Goal: Information Seeking & Learning: Learn about a topic

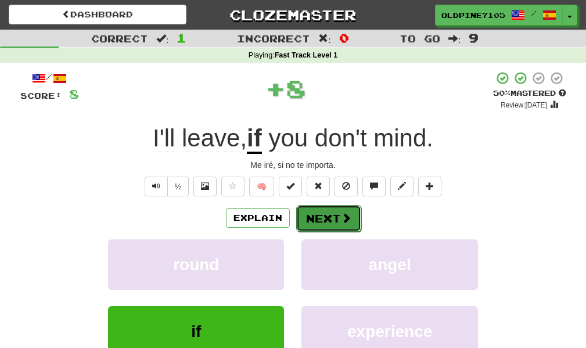
click at [322, 216] on button "Next" at bounding box center [328, 218] width 65 height 27
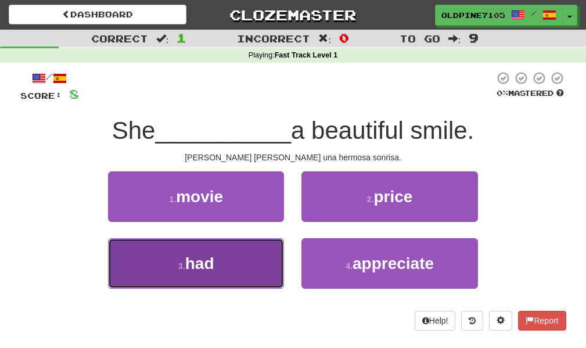
click at [235, 257] on button "3 . had" at bounding box center [196, 263] width 176 height 51
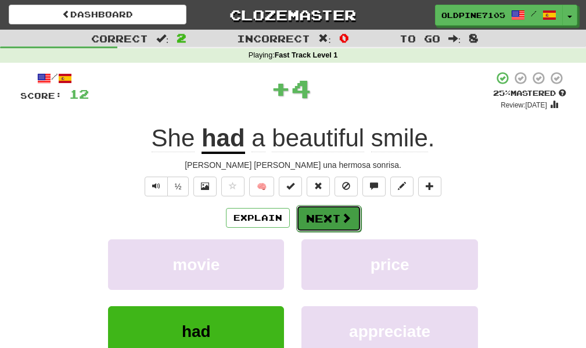
click at [324, 214] on button "Next" at bounding box center [328, 218] width 65 height 27
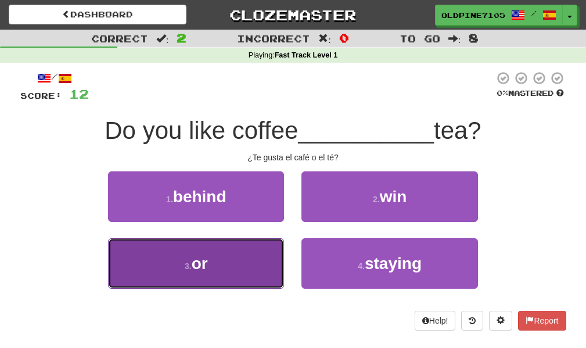
click at [262, 263] on button "3 . or" at bounding box center [196, 263] width 176 height 51
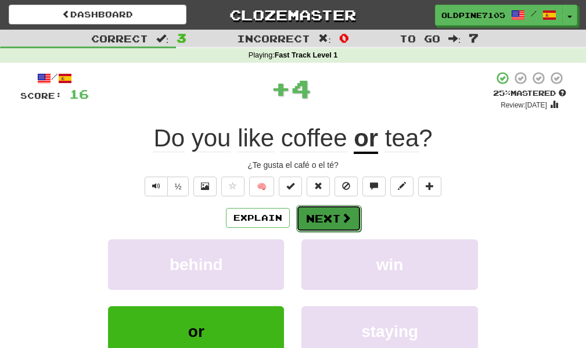
click at [335, 218] on button "Next" at bounding box center [328, 218] width 65 height 27
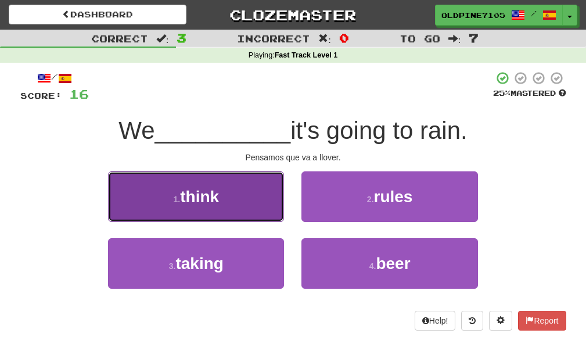
click at [256, 203] on button "1 . think" at bounding box center [196, 196] width 176 height 51
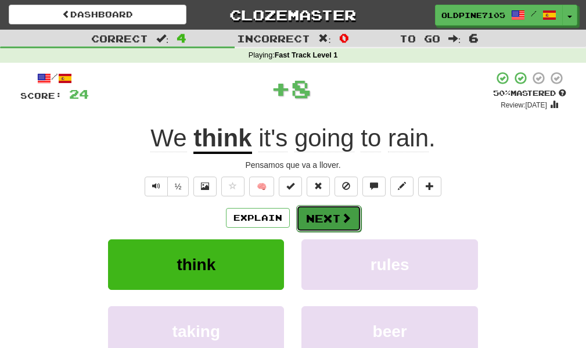
click at [321, 219] on button "Next" at bounding box center [328, 218] width 65 height 27
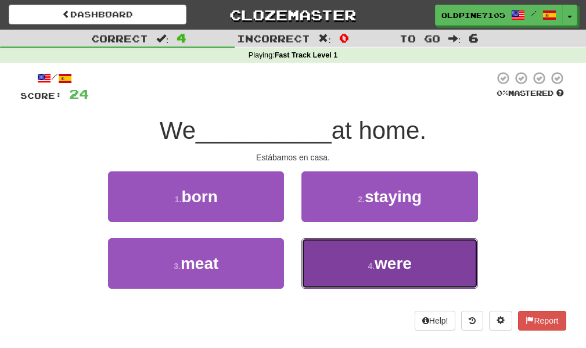
click at [333, 267] on button "4 . were" at bounding box center [389, 263] width 176 height 51
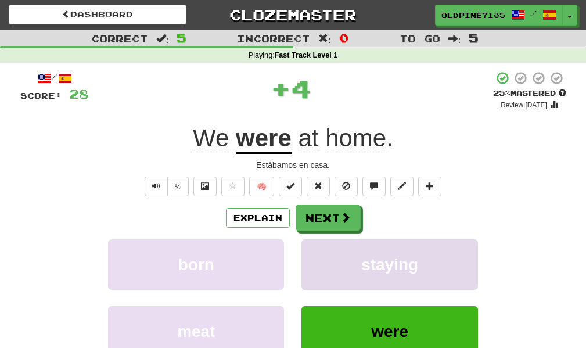
click at [336, 267] on button "staying" at bounding box center [389, 264] width 176 height 51
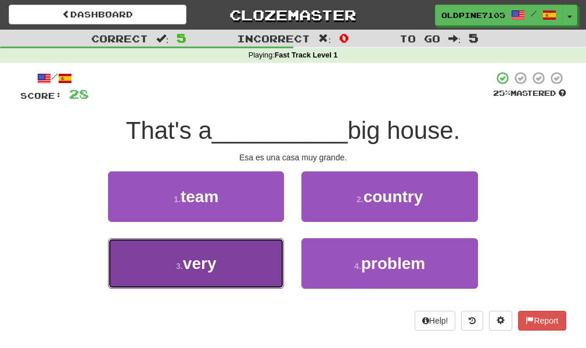
click at [246, 276] on button "3 . very" at bounding box center [196, 263] width 176 height 51
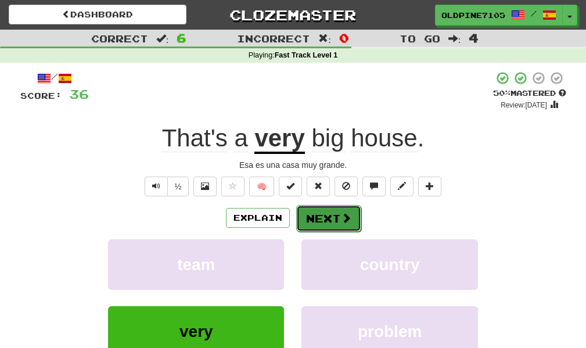
click at [314, 223] on button "Next" at bounding box center [328, 218] width 65 height 27
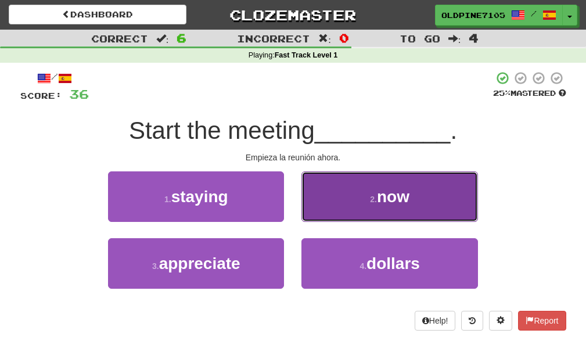
click at [424, 199] on button "2 . now" at bounding box center [389, 196] width 176 height 51
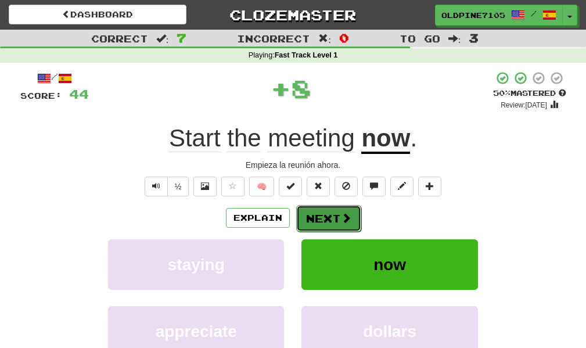
click at [333, 218] on button "Next" at bounding box center [328, 218] width 65 height 27
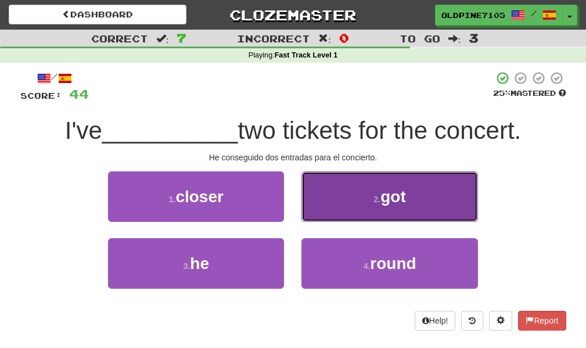
click at [386, 204] on span "got" at bounding box center [393, 197] width 26 height 18
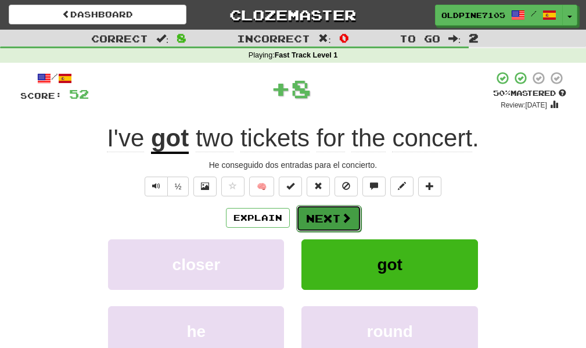
click at [328, 221] on button "Next" at bounding box center [328, 218] width 65 height 27
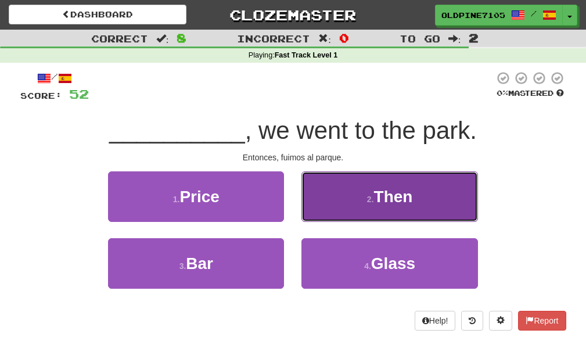
click at [388, 195] on span "Then" at bounding box center [393, 197] width 39 height 18
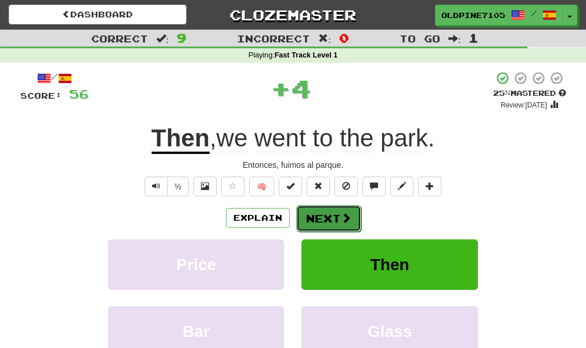
click at [347, 214] on span at bounding box center [346, 218] width 10 height 10
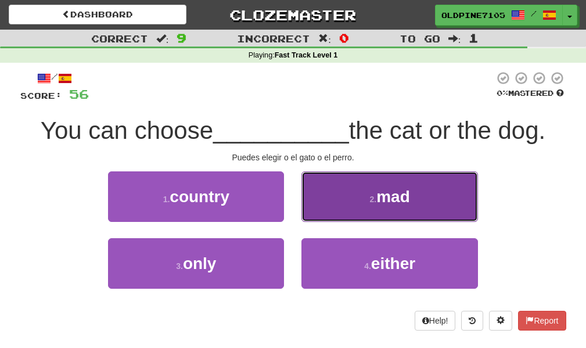
click at [347, 215] on button "2 . mad" at bounding box center [389, 196] width 176 height 51
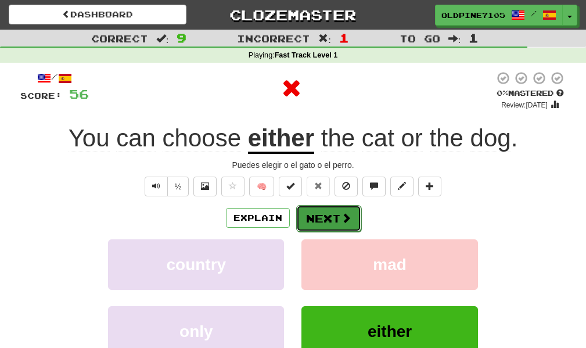
click at [346, 221] on span at bounding box center [346, 218] width 10 height 10
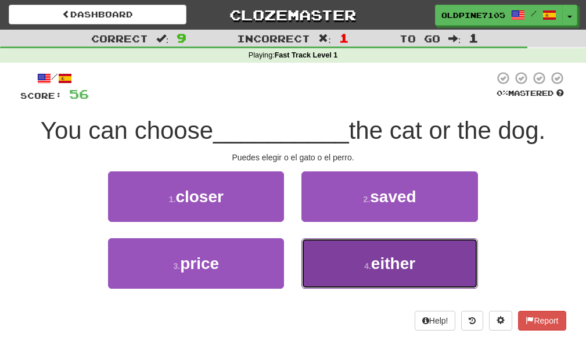
click at [413, 263] on span "either" at bounding box center [393, 263] width 44 height 18
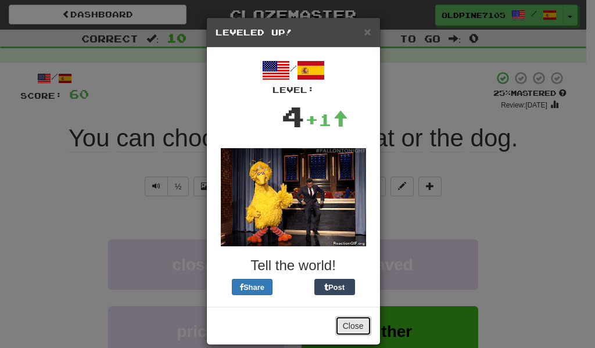
click at [351, 325] on button "Close" at bounding box center [353, 326] width 36 height 20
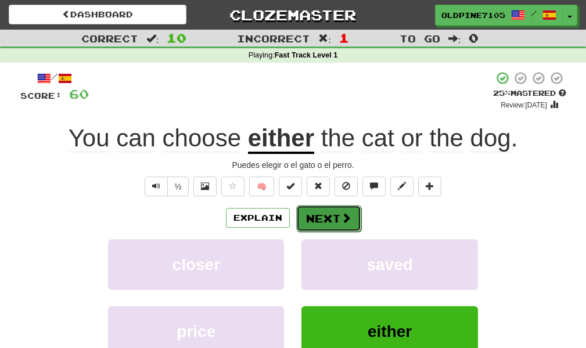
click at [332, 215] on button "Next" at bounding box center [328, 218] width 65 height 27
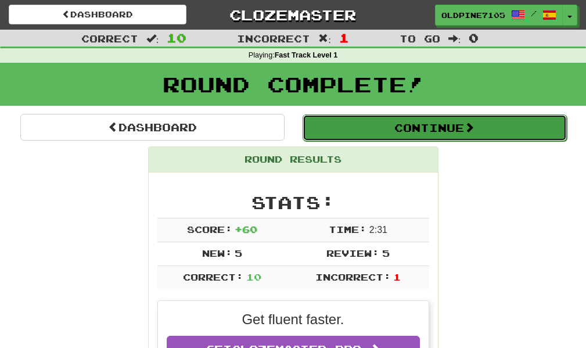
click at [409, 136] on button "Continue" at bounding box center [435, 127] width 264 height 27
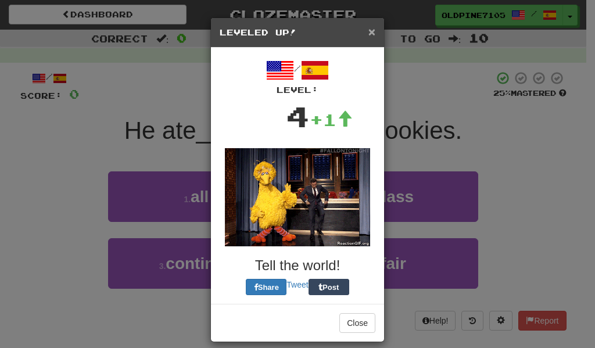
click at [368, 34] on span "×" at bounding box center [371, 31] width 7 height 13
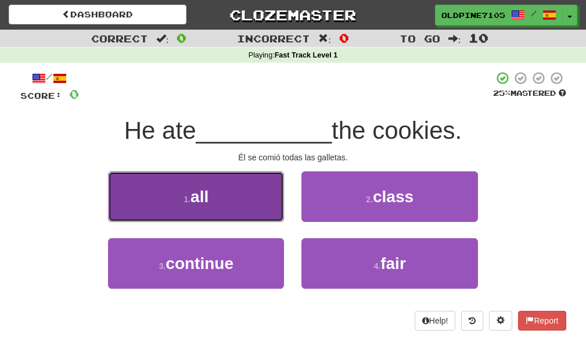
click at [248, 200] on button "1 . all" at bounding box center [196, 196] width 176 height 51
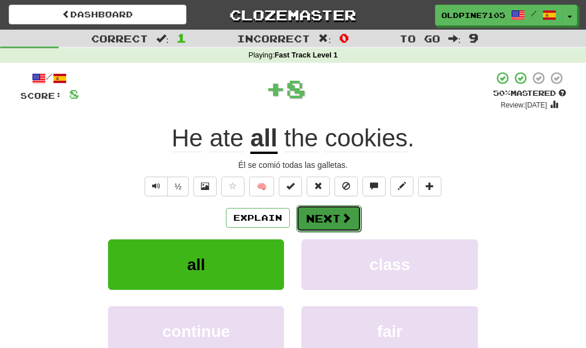
click at [335, 221] on button "Next" at bounding box center [328, 218] width 65 height 27
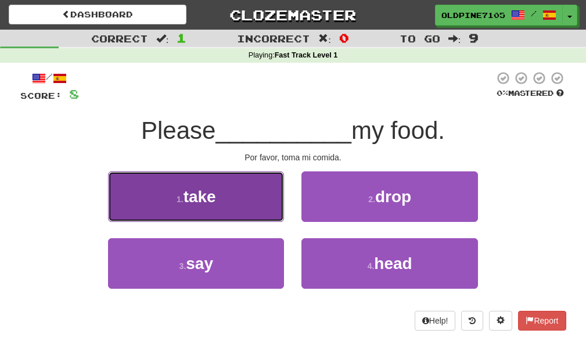
click at [210, 204] on span "take" at bounding box center [200, 197] width 33 height 18
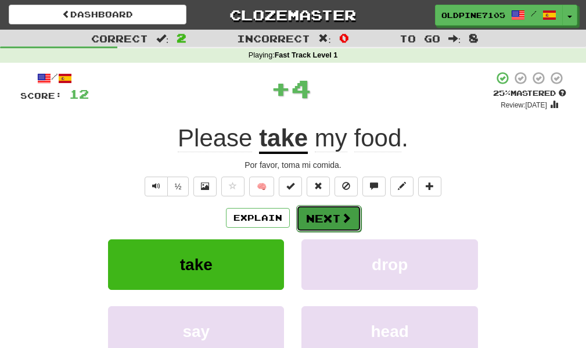
click at [315, 219] on button "Next" at bounding box center [328, 218] width 65 height 27
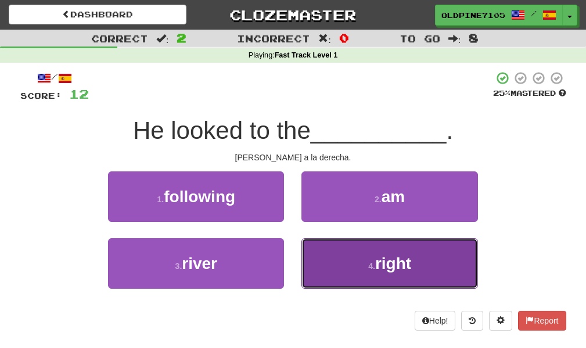
click at [382, 268] on span "right" at bounding box center [393, 263] width 36 height 18
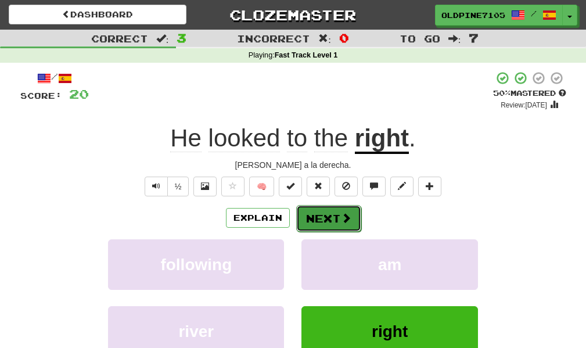
click at [346, 221] on span at bounding box center [346, 218] width 10 height 10
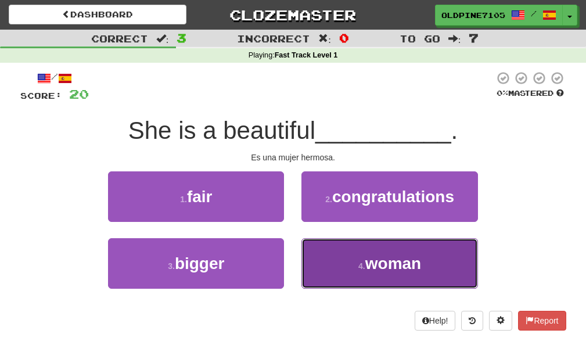
click at [367, 267] on span "woman" at bounding box center [393, 263] width 56 height 18
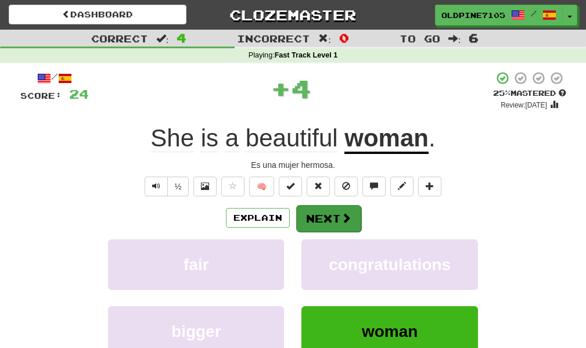
click at [324, 221] on button "Next" at bounding box center [328, 218] width 65 height 27
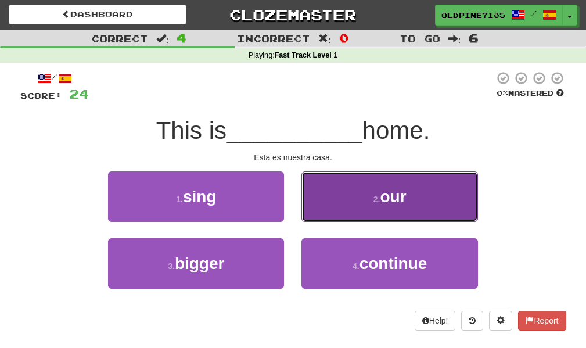
click at [384, 199] on span "our" at bounding box center [393, 197] width 26 height 18
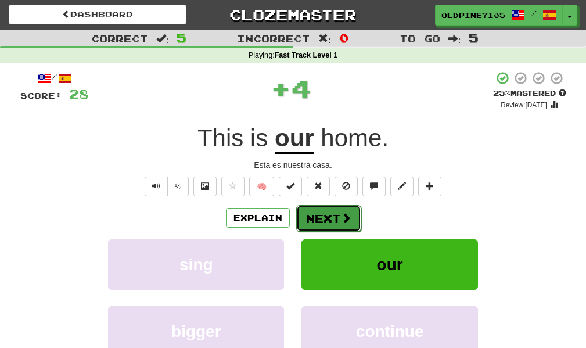
click at [348, 221] on span at bounding box center [346, 218] width 10 height 10
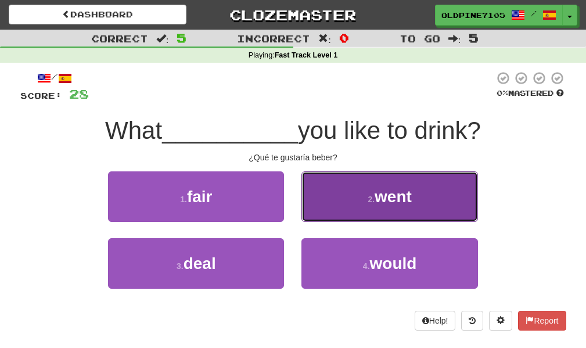
click at [369, 207] on button "2 . went" at bounding box center [389, 196] width 176 height 51
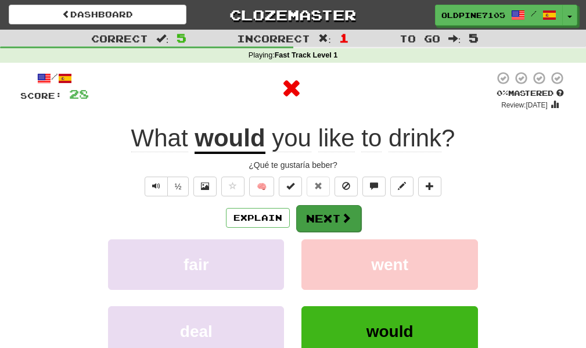
click at [328, 223] on button "Next" at bounding box center [328, 218] width 65 height 27
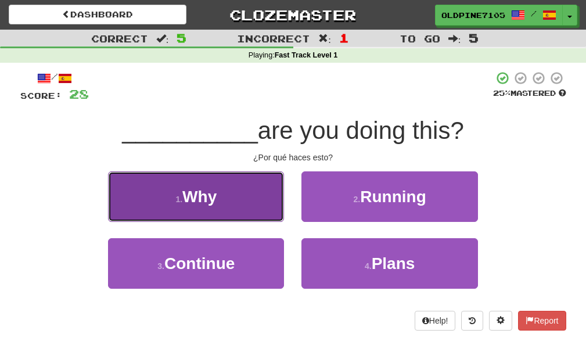
click at [251, 199] on button "1 . Why" at bounding box center [196, 196] width 176 height 51
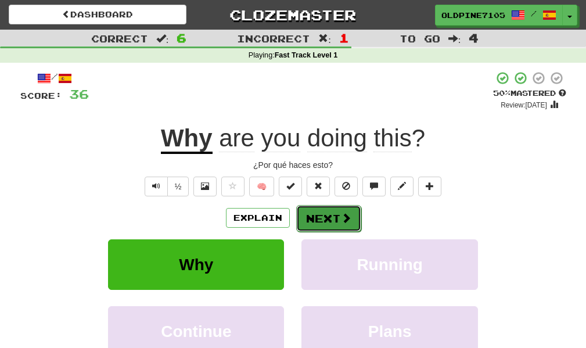
click at [337, 214] on button "Next" at bounding box center [328, 218] width 65 height 27
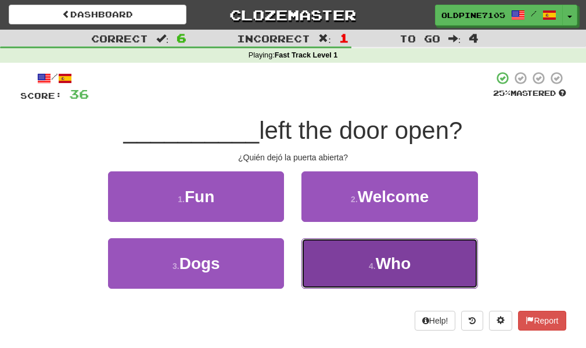
click at [373, 261] on small "4 ." at bounding box center [372, 265] width 7 height 9
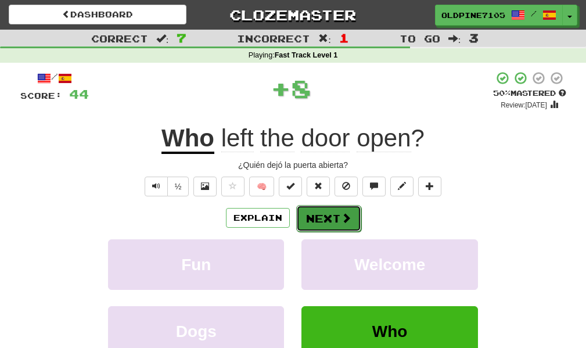
click at [325, 218] on button "Next" at bounding box center [328, 218] width 65 height 27
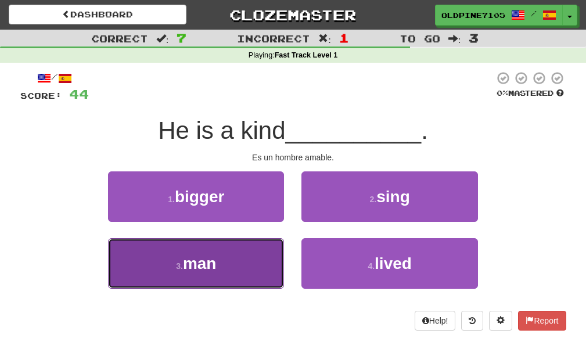
click at [217, 266] on span "man" at bounding box center [200, 263] width 34 height 18
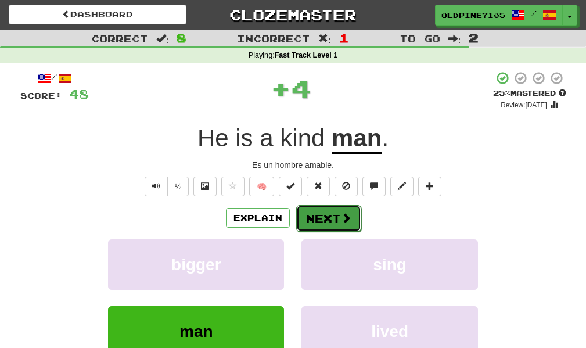
click at [313, 219] on button "Next" at bounding box center [328, 218] width 65 height 27
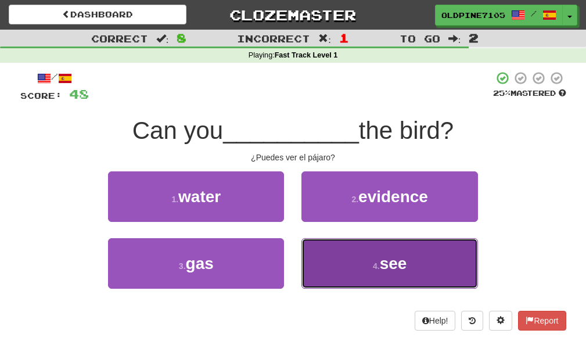
click at [441, 268] on button "4 . see" at bounding box center [389, 263] width 176 height 51
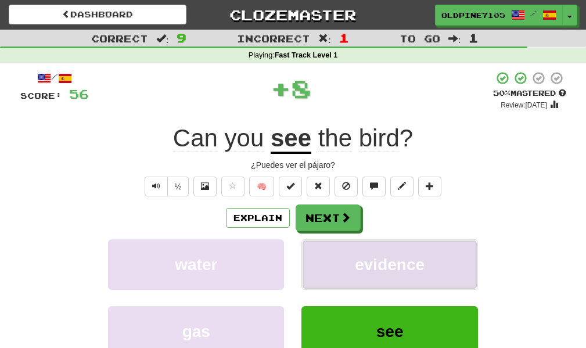
click at [442, 274] on button "evidence" at bounding box center [389, 264] width 176 height 51
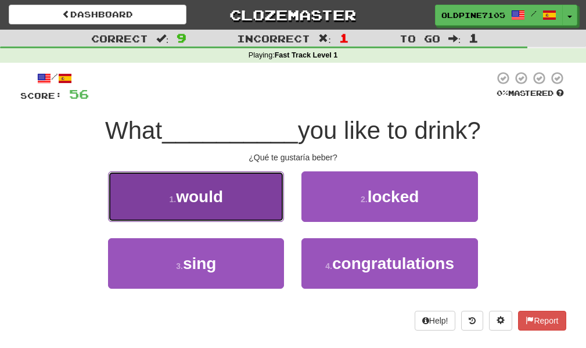
click at [254, 213] on button "1 . would" at bounding box center [196, 196] width 176 height 51
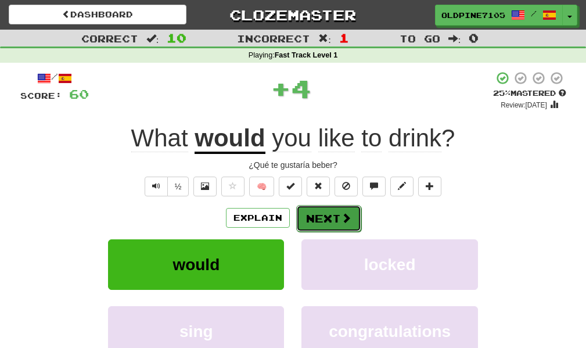
click at [325, 221] on button "Next" at bounding box center [328, 218] width 65 height 27
